Goal: Find specific page/section: Find specific page/section

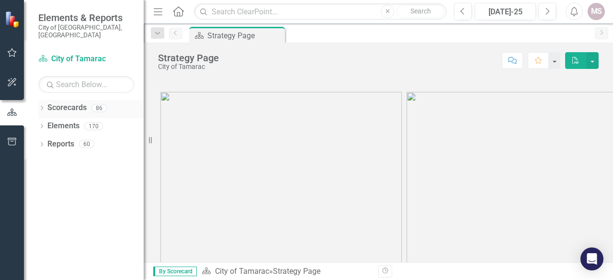
click at [39, 106] on icon "Dropdown" at bounding box center [41, 108] width 7 height 5
click at [45, 123] on icon "Dropdown" at bounding box center [46, 126] width 7 height 6
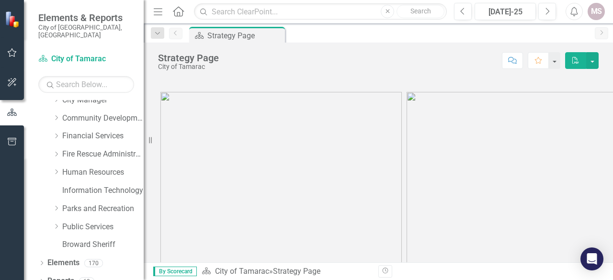
scroll to position [83, 0]
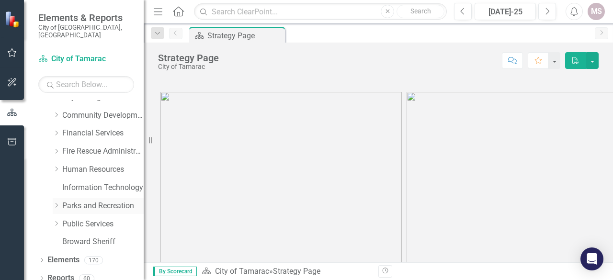
click at [85, 201] on link "Parks and Recreation" at bounding box center [102, 206] width 81 height 11
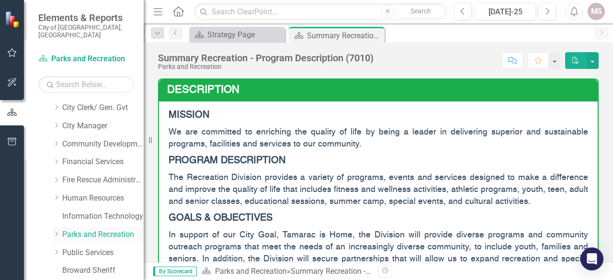
scroll to position [83, 0]
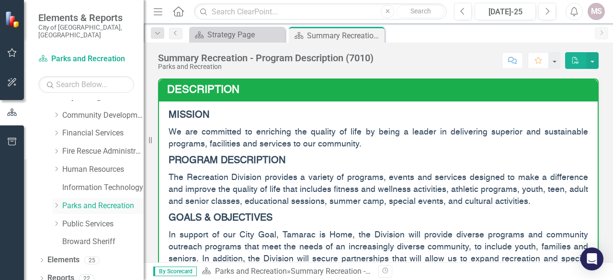
click at [57, 203] on icon at bounding box center [57, 205] width 2 height 5
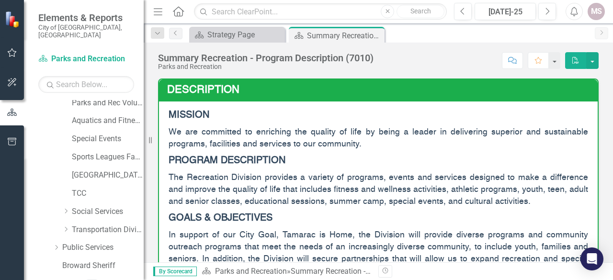
scroll to position [227, 0]
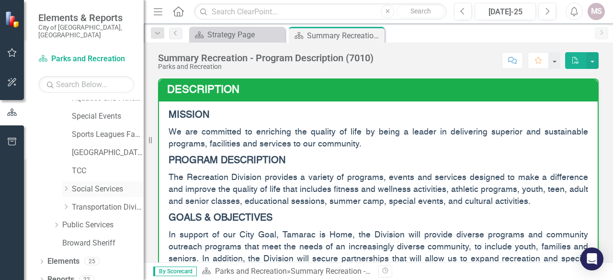
click at [67, 186] on icon "Dropdown" at bounding box center [65, 189] width 7 height 6
click at [83, 184] on link "Social Services" at bounding box center [108, 189] width 72 height 11
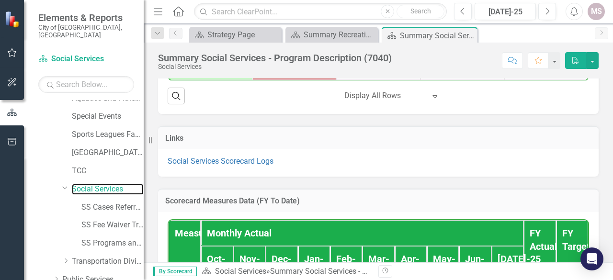
scroll to position [766, 0]
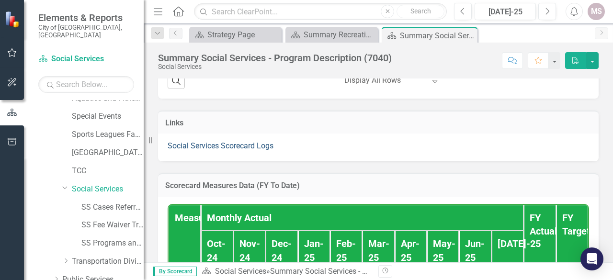
click at [230, 146] on link "Social Services Scorecard Logs" at bounding box center [221, 145] width 106 height 9
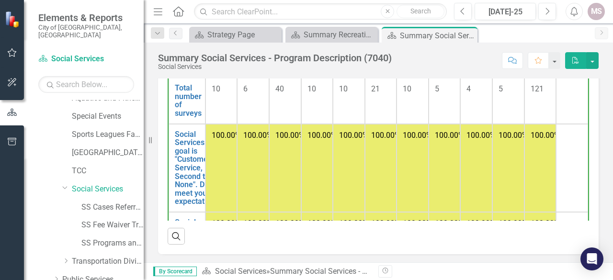
scroll to position [1426, 0]
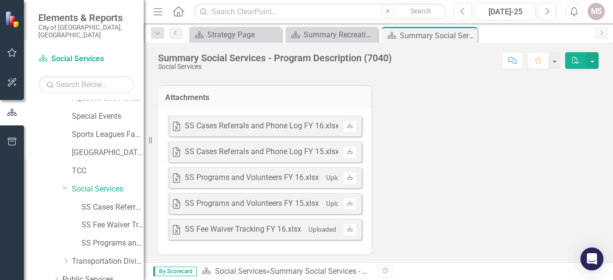
click at [247, 200] on div "SS Programs and Volunteers FY 15.xlsx" at bounding box center [252, 203] width 134 height 11
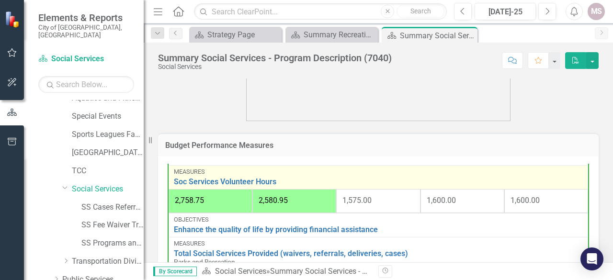
scroll to position [479, 0]
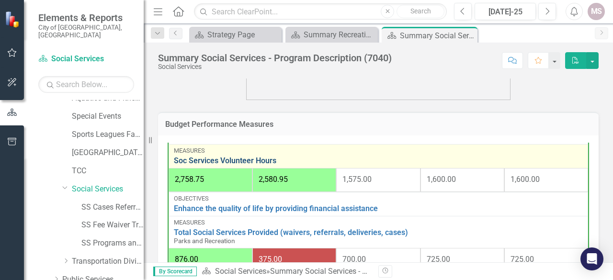
click at [240, 157] on link "Soc Services Volunteer Hours" at bounding box center [378, 161] width 409 height 9
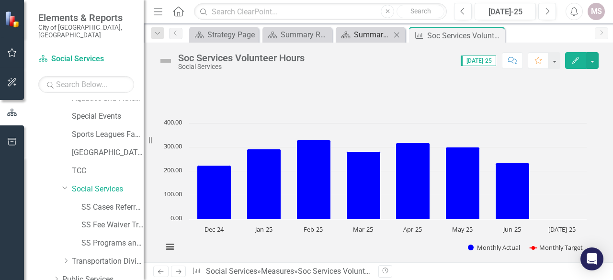
click at [379, 35] on div "Summary Social Services - Program Description (7040)" at bounding box center [372, 35] width 37 height 12
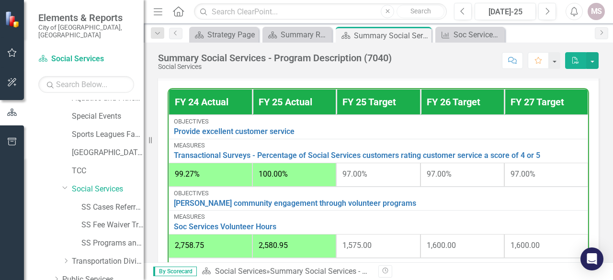
scroll to position [622, 0]
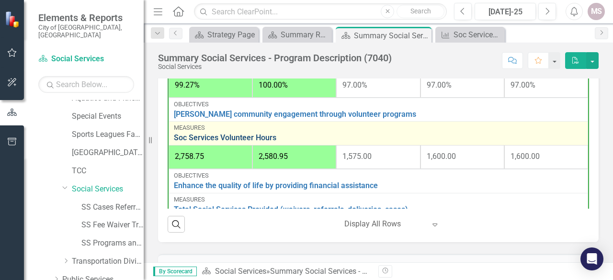
click at [214, 134] on link "Soc Services Volunteer Hours" at bounding box center [378, 138] width 409 height 9
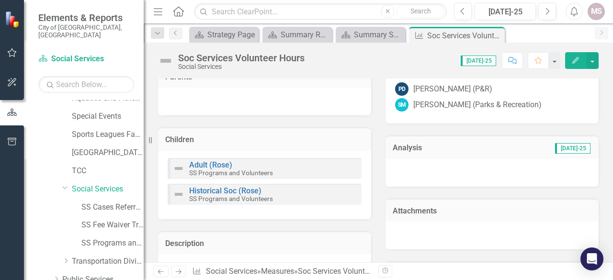
scroll to position [335, 0]
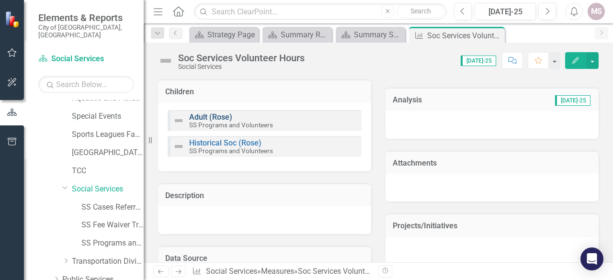
click at [202, 113] on link "Adult (Rose)" at bounding box center [210, 117] width 43 height 9
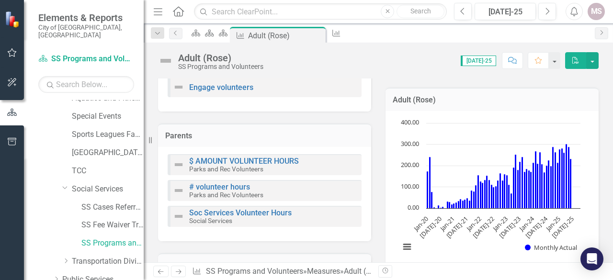
scroll to position [144, 0]
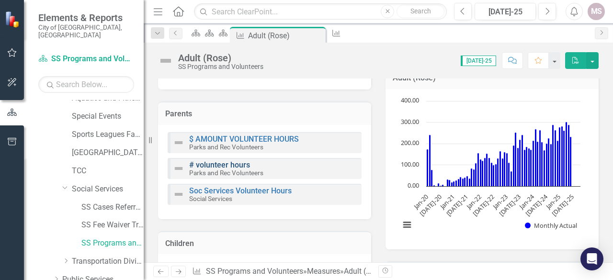
click at [211, 163] on link "# volunteer hours" at bounding box center [219, 164] width 61 height 9
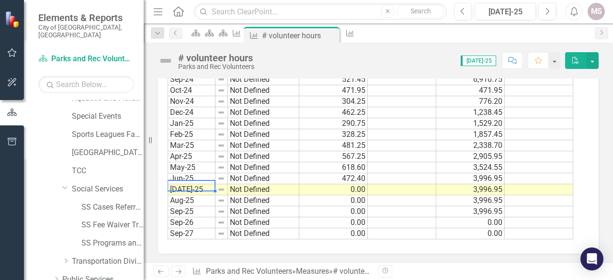
click at [176, 184] on tbody "May-23 Not Defined Jun-23 Not Defined [DATE]-23 Not Defined Aug-23 Not Defined …" at bounding box center [234, 69] width 132 height 342
click at [176, 184] on td "[DATE]-25" at bounding box center [192, 189] width 48 height 11
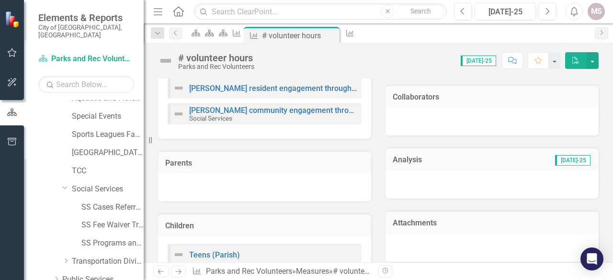
click at [475, 59] on span "[DATE]-25" at bounding box center [478, 61] width 35 height 11
click at [488, 64] on span "[DATE]-25" at bounding box center [478, 61] width 35 height 11
click at [555, 60] on button "button" at bounding box center [554, 60] width 12 height 17
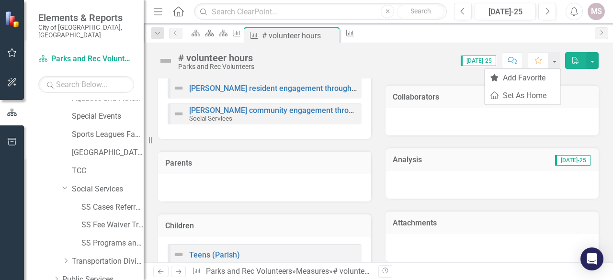
click at [398, 55] on div "Score: 0.00 [DATE]-25 Completed Comment Favorite PDF" at bounding box center [428, 60] width 339 height 16
